Goal: Find specific page/section: Find specific page/section

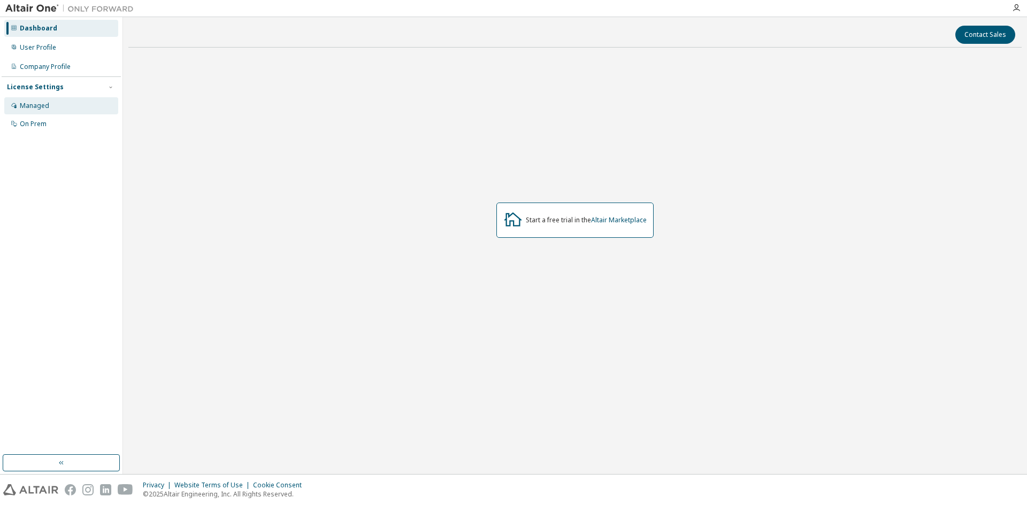
click at [59, 100] on div "Managed" at bounding box center [61, 105] width 114 height 17
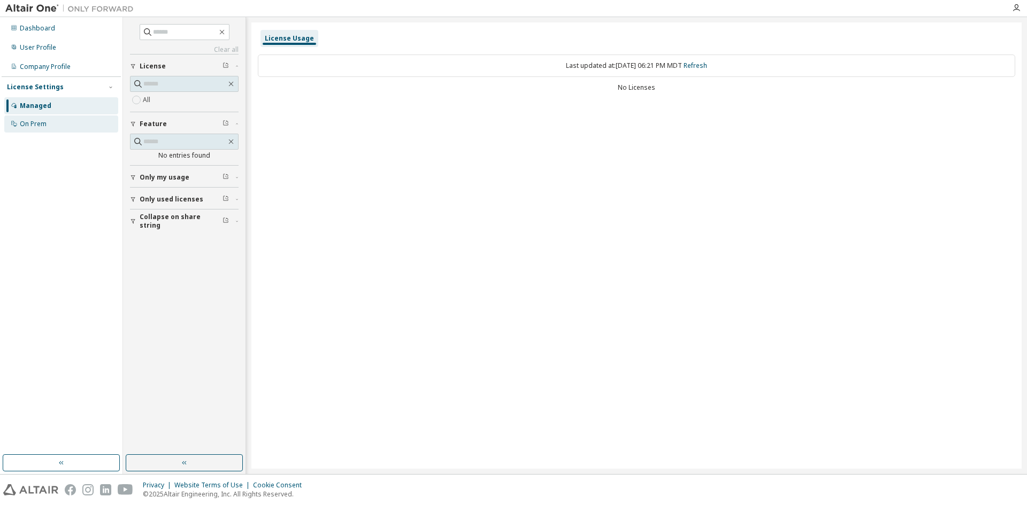
click at [40, 125] on div "On Prem" at bounding box center [33, 124] width 27 height 9
